Goal: Information Seeking & Learning: Learn about a topic

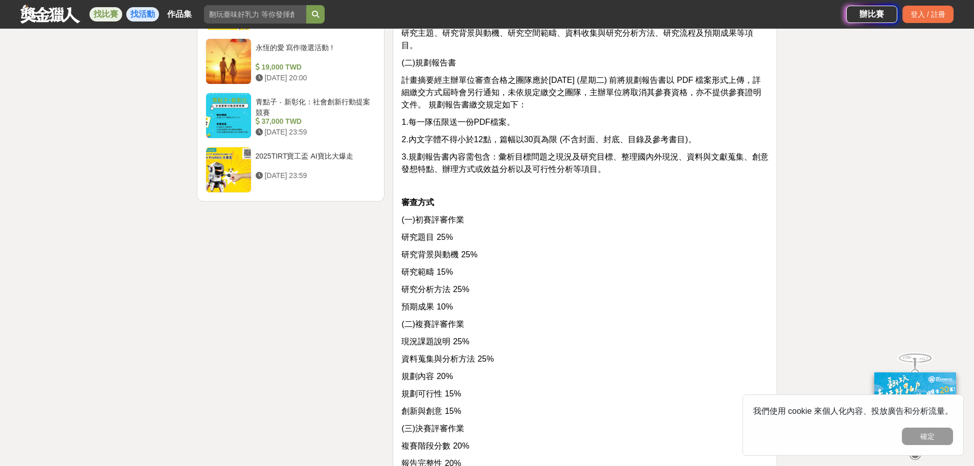
scroll to position [870, 0]
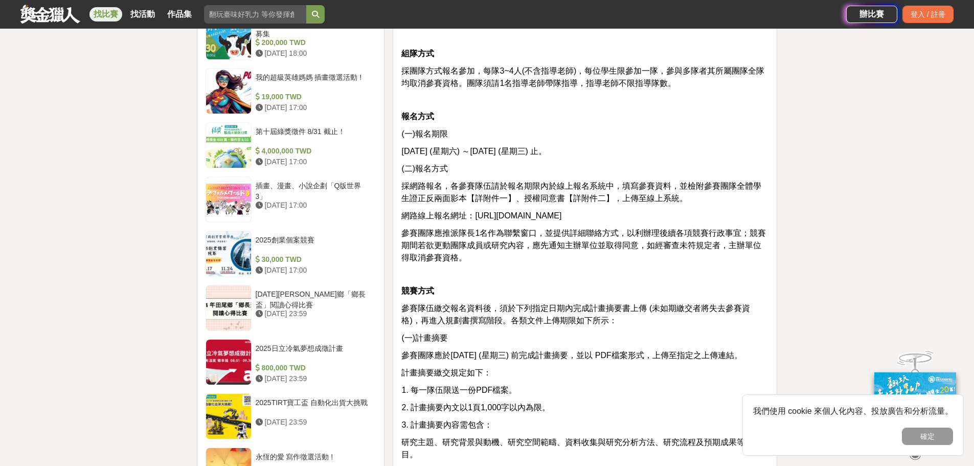
click at [102, 19] on link "找比賽" at bounding box center [106, 14] width 33 height 14
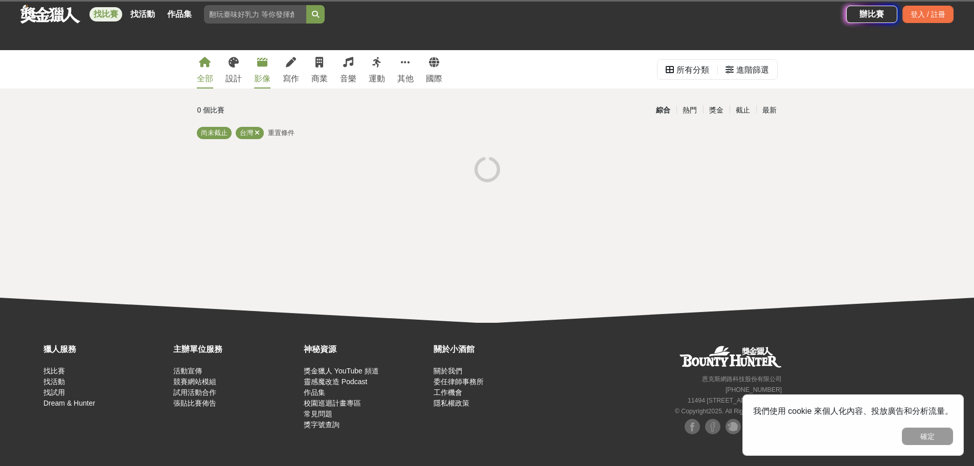
click at [254, 80] on div "影像" at bounding box center [262, 79] width 16 height 12
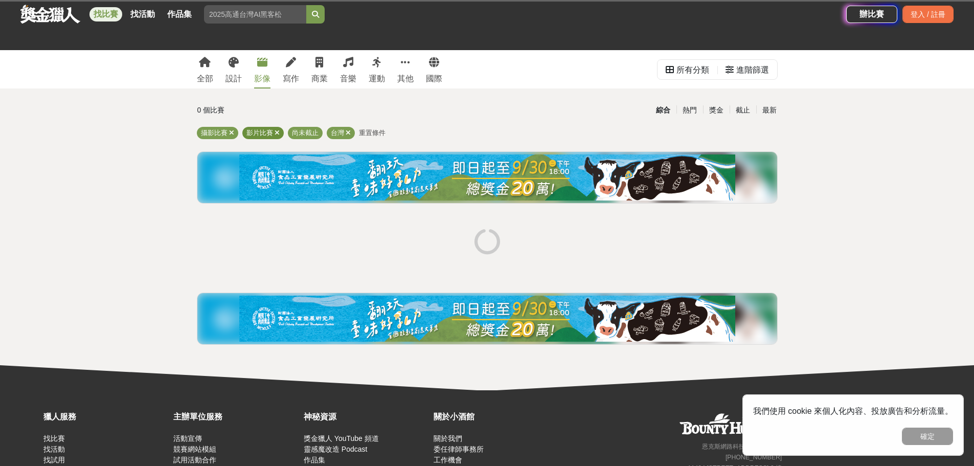
click at [278, 133] on icon at bounding box center [277, 132] width 5 height 7
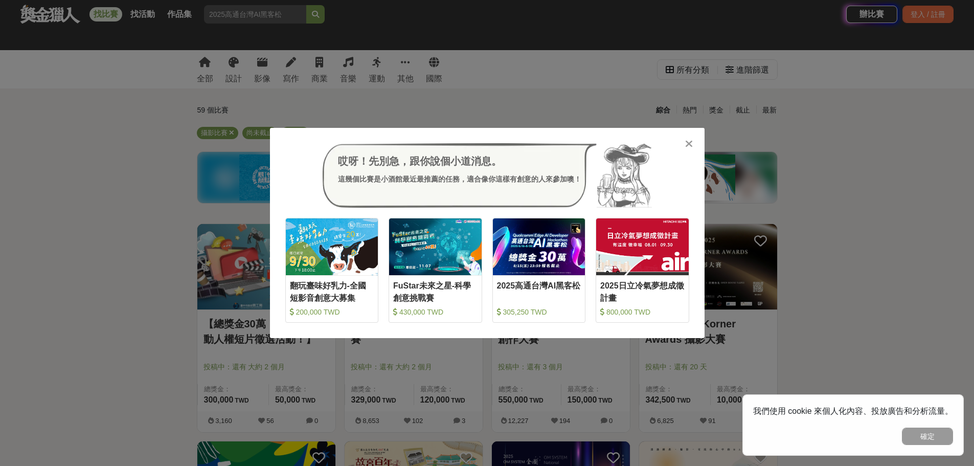
click at [786, 225] on div "哎呀！先別急，跟你說個小道消息。 這幾個比賽是小酒館最近最推薦的任務，適合像你這樣有創意的人來參加噢！ 收藏 翻玩臺味好乳力-全國短影音創意大募集 200,0…" at bounding box center [487, 233] width 974 height 466
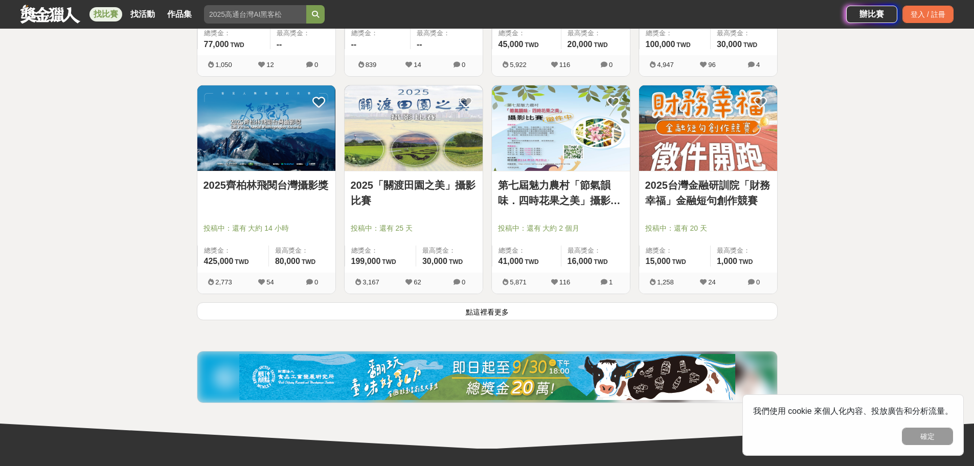
scroll to position [1228, 0]
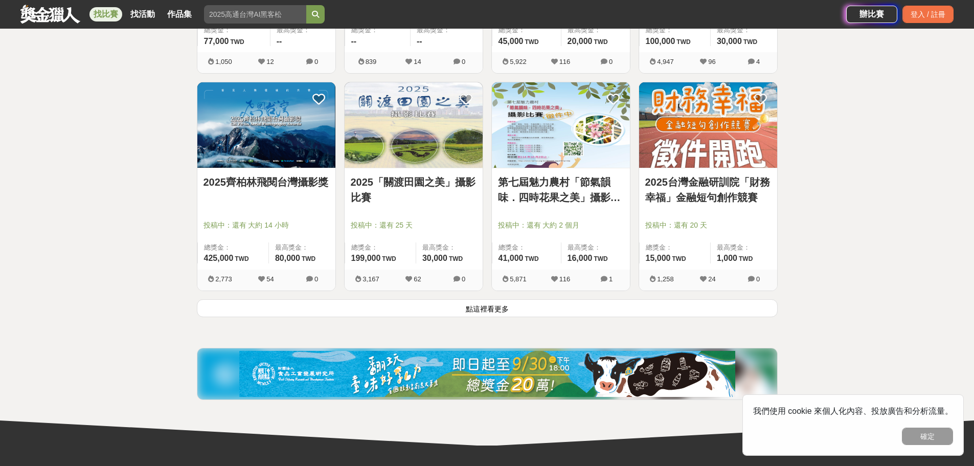
click at [486, 309] on button "點這裡看更多" at bounding box center [487, 308] width 581 height 18
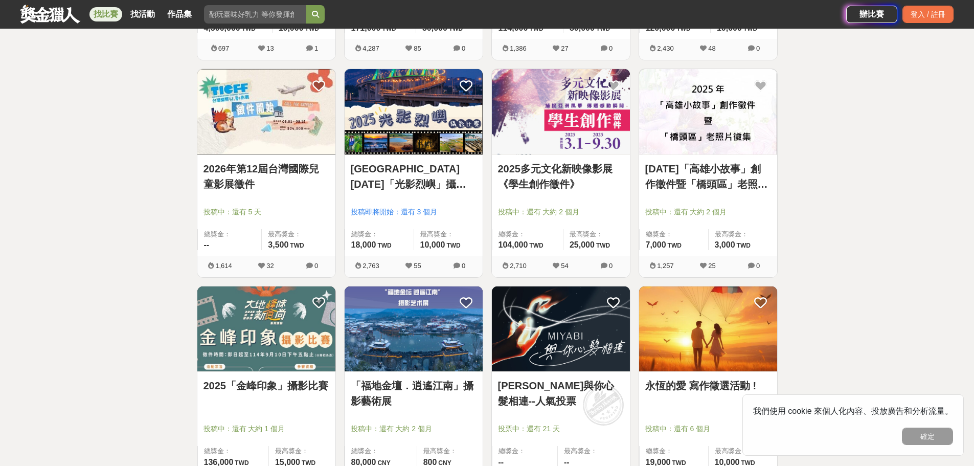
scroll to position [2148, 0]
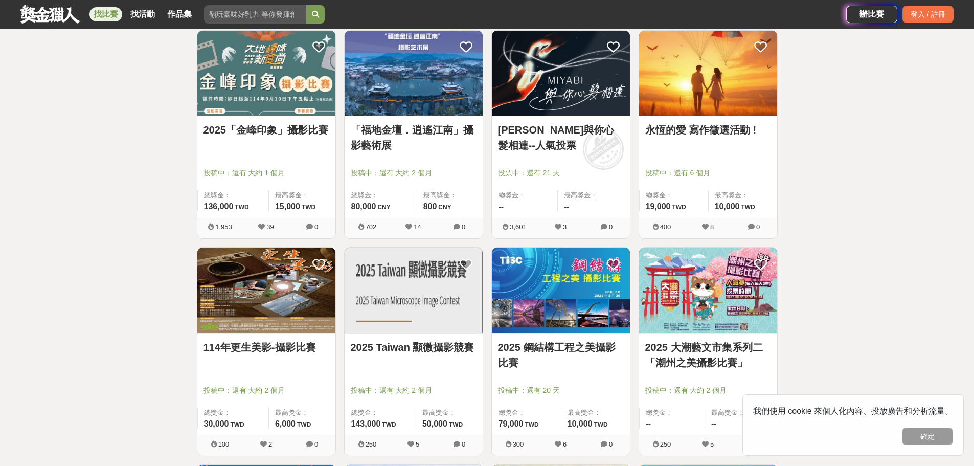
click at [581, 357] on link "2025 鋼結構工程之美攝影比賽" at bounding box center [561, 355] width 126 height 31
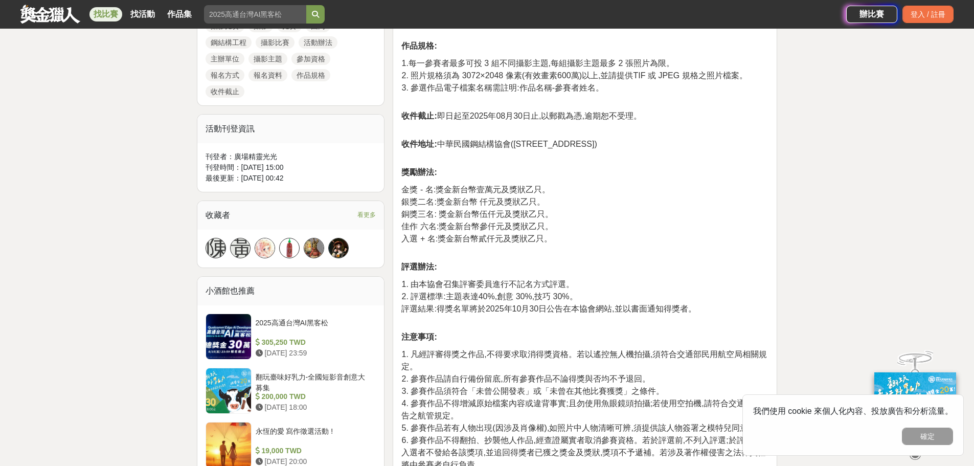
scroll to position [511, 0]
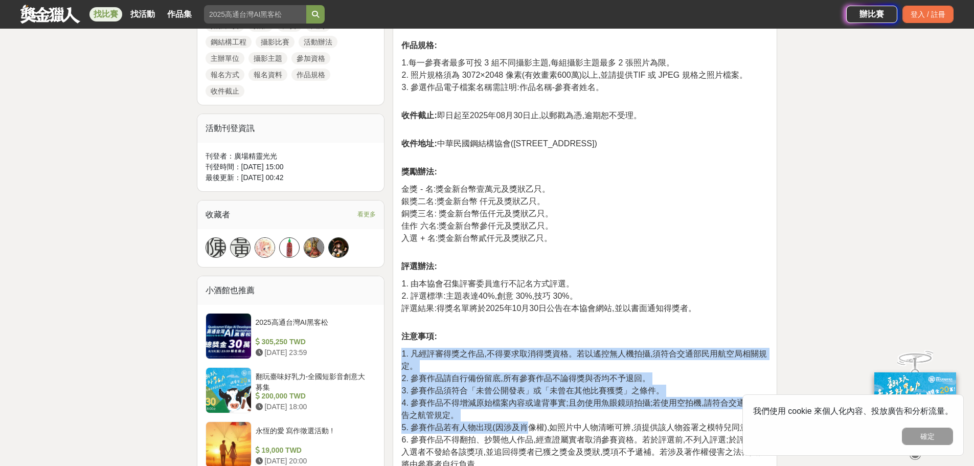
drag, startPoint x: 499, startPoint y: 370, endPoint x: 530, endPoint y: 425, distance: 63.2
click at [530, 425] on p "1. 凡經評審得獎之作品,不得要求取消得獎資格。若以遙控無人機拍攝,須符合交通部民用航空局相關規定。 2. 參賽作品請自行備份留底,所有參賽作品不論得獎與否均…" at bounding box center [585, 446] width 367 height 196
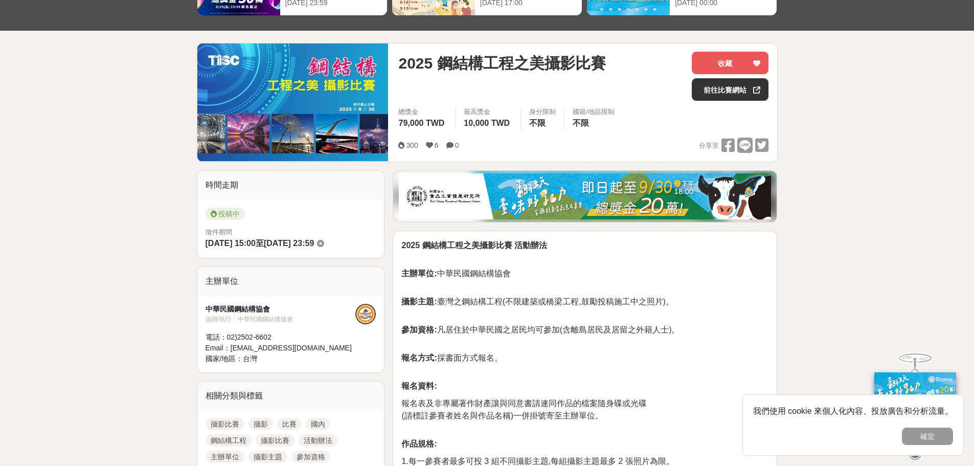
scroll to position [0, 0]
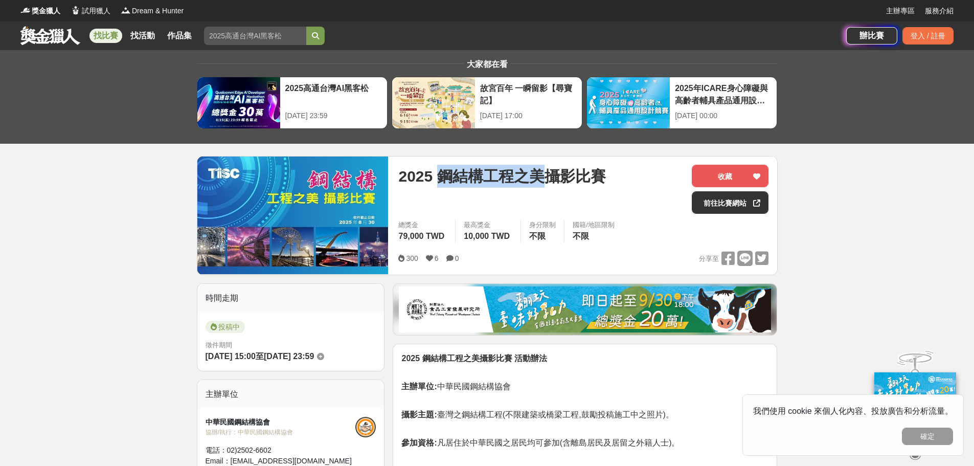
drag, startPoint x: 443, startPoint y: 180, endPoint x: 547, endPoint y: 184, distance: 104.4
click at [547, 184] on span "2025 鋼結構工程之美攝影比賽" at bounding box center [501, 176] width 207 height 23
